Goal: Navigation & Orientation: Find specific page/section

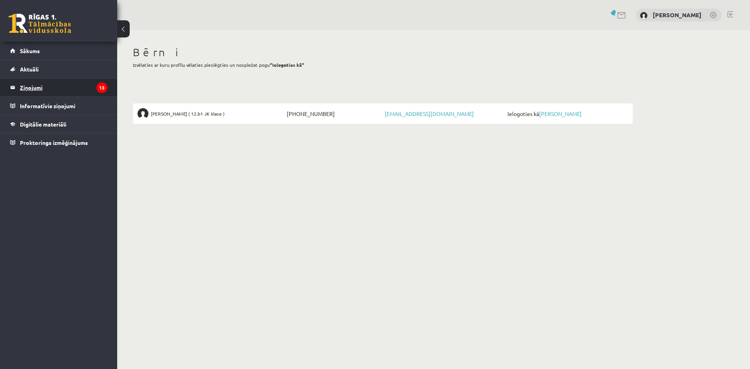
click at [102, 87] on icon "13" at bounding box center [101, 87] width 11 height 11
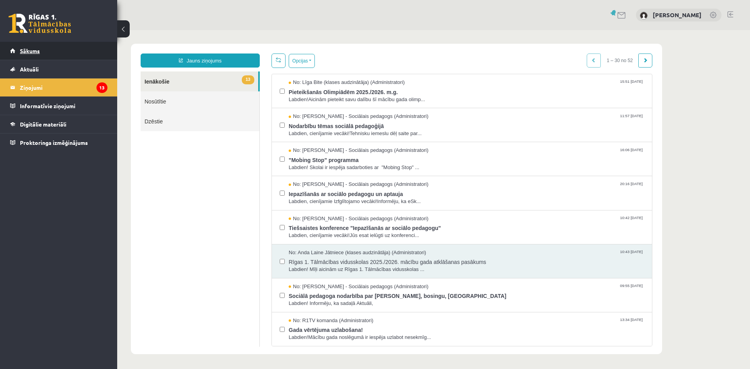
click at [38, 52] on span "Sākums" at bounding box center [30, 50] width 20 height 7
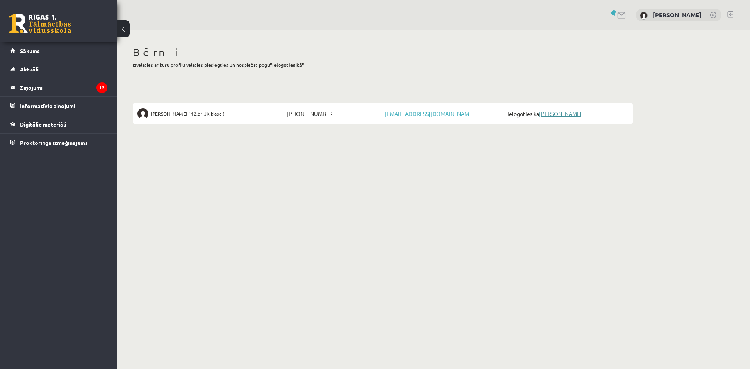
click at [564, 112] on link "[PERSON_NAME]" at bounding box center [560, 113] width 43 height 7
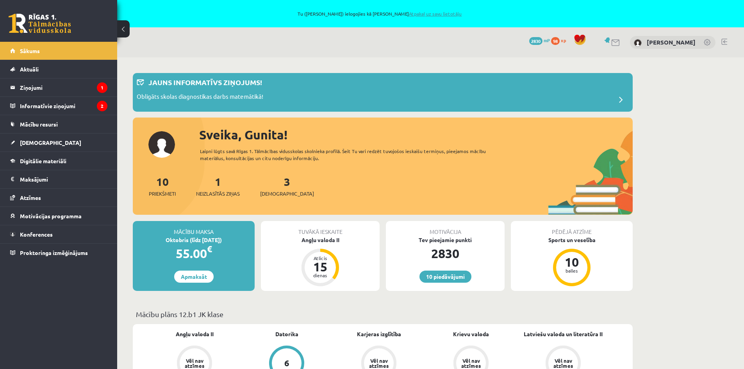
click at [447, 13] on link "Atpakaļ uz savu lietotāju" at bounding box center [435, 14] width 53 height 6
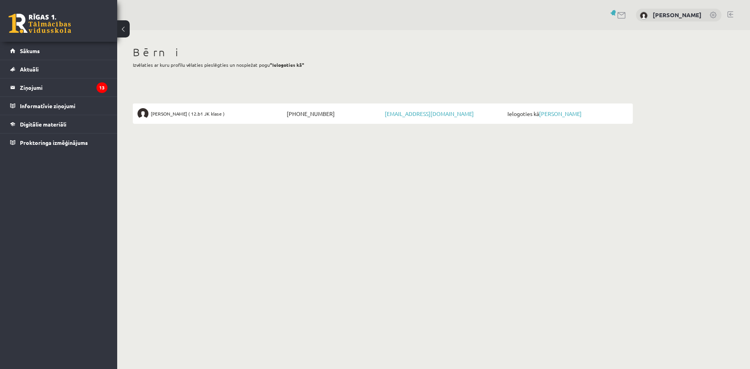
click at [729, 12] on link at bounding box center [730, 14] width 6 height 6
